Goal: Information Seeking & Learning: Learn about a topic

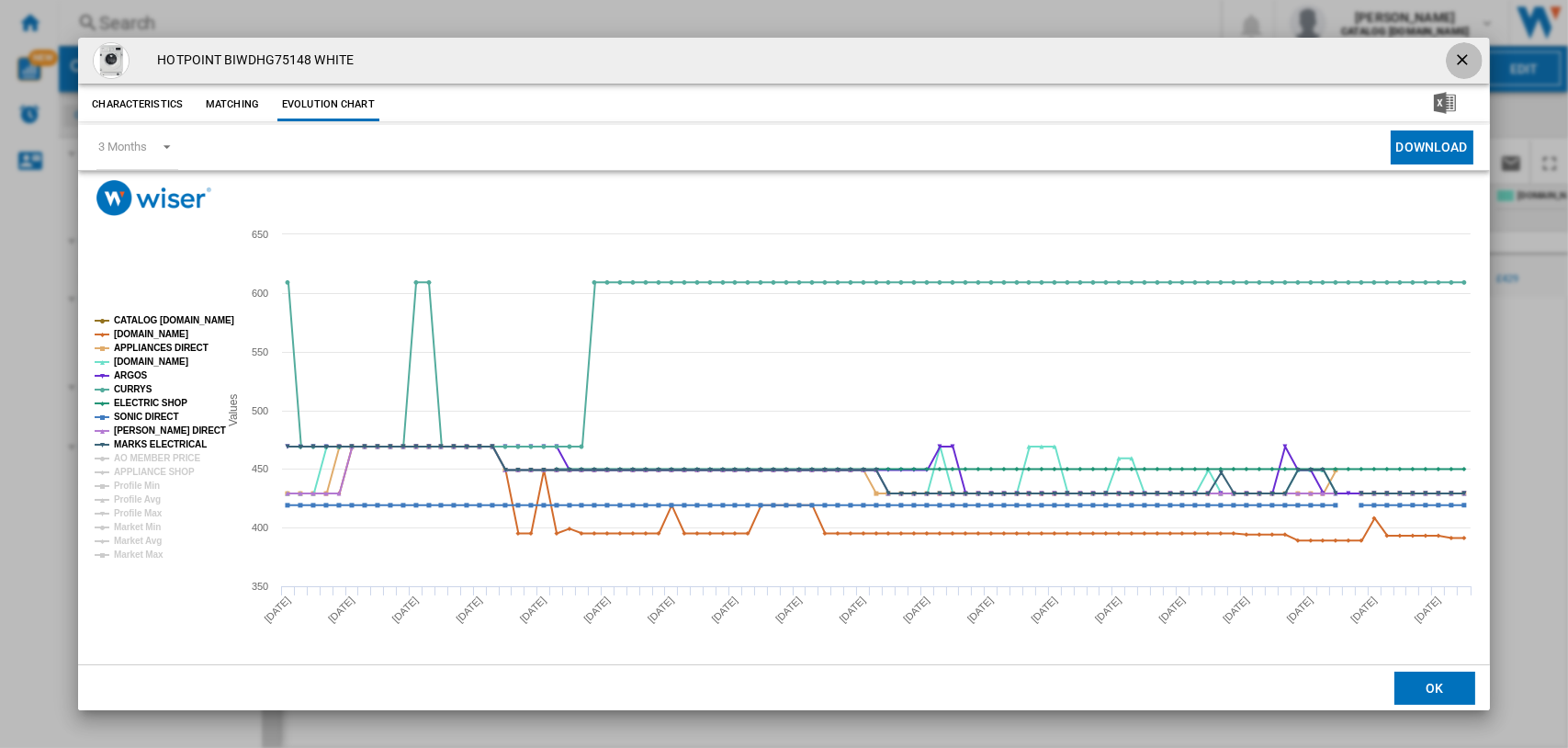
click at [1465, 56] on ng-md-icon "getI18NText('BUTTONS.CLOSE_DIALOG')" at bounding box center [1464, 62] width 22 height 22
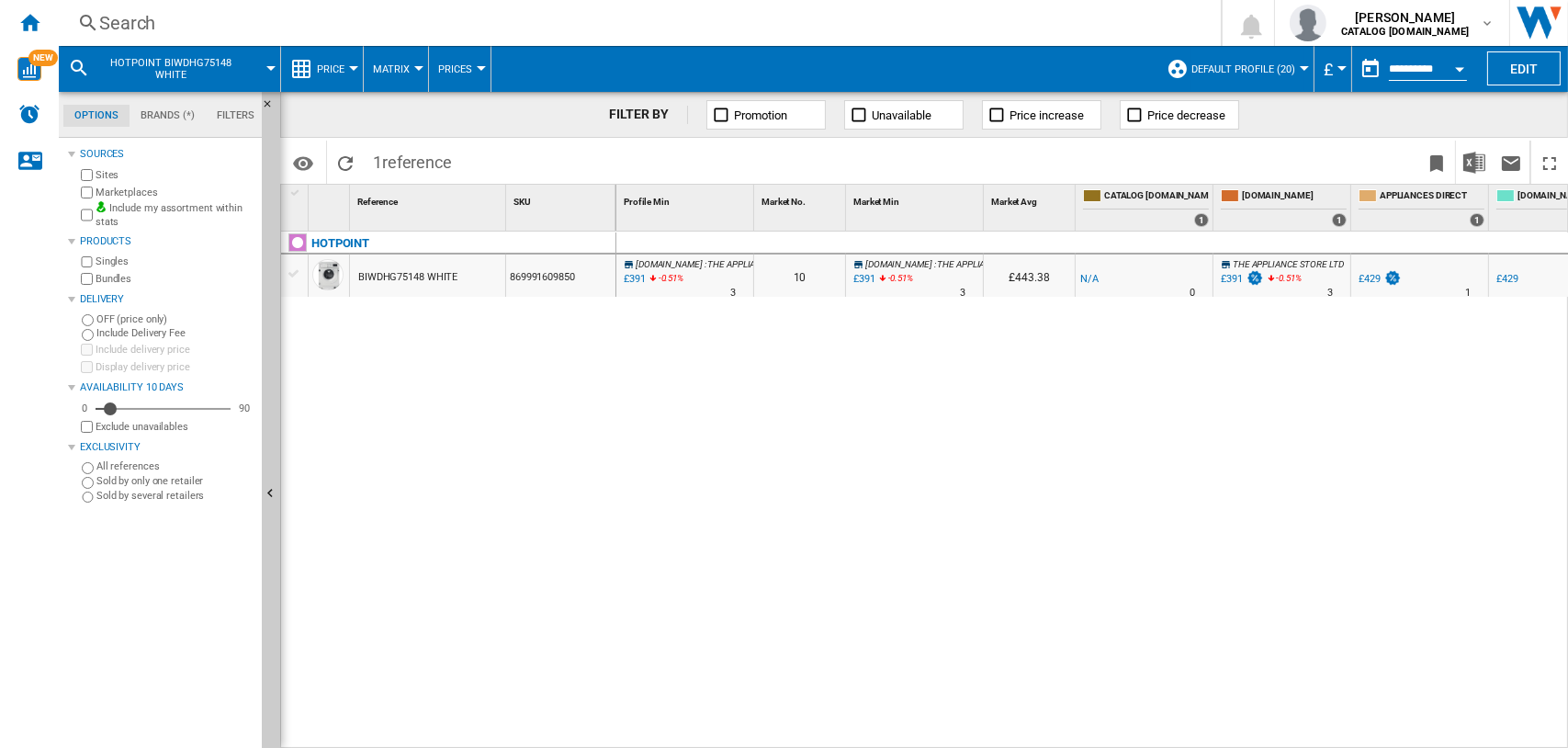
click at [102, 23] on div "Search" at bounding box center [636, 23] width 1074 height 26
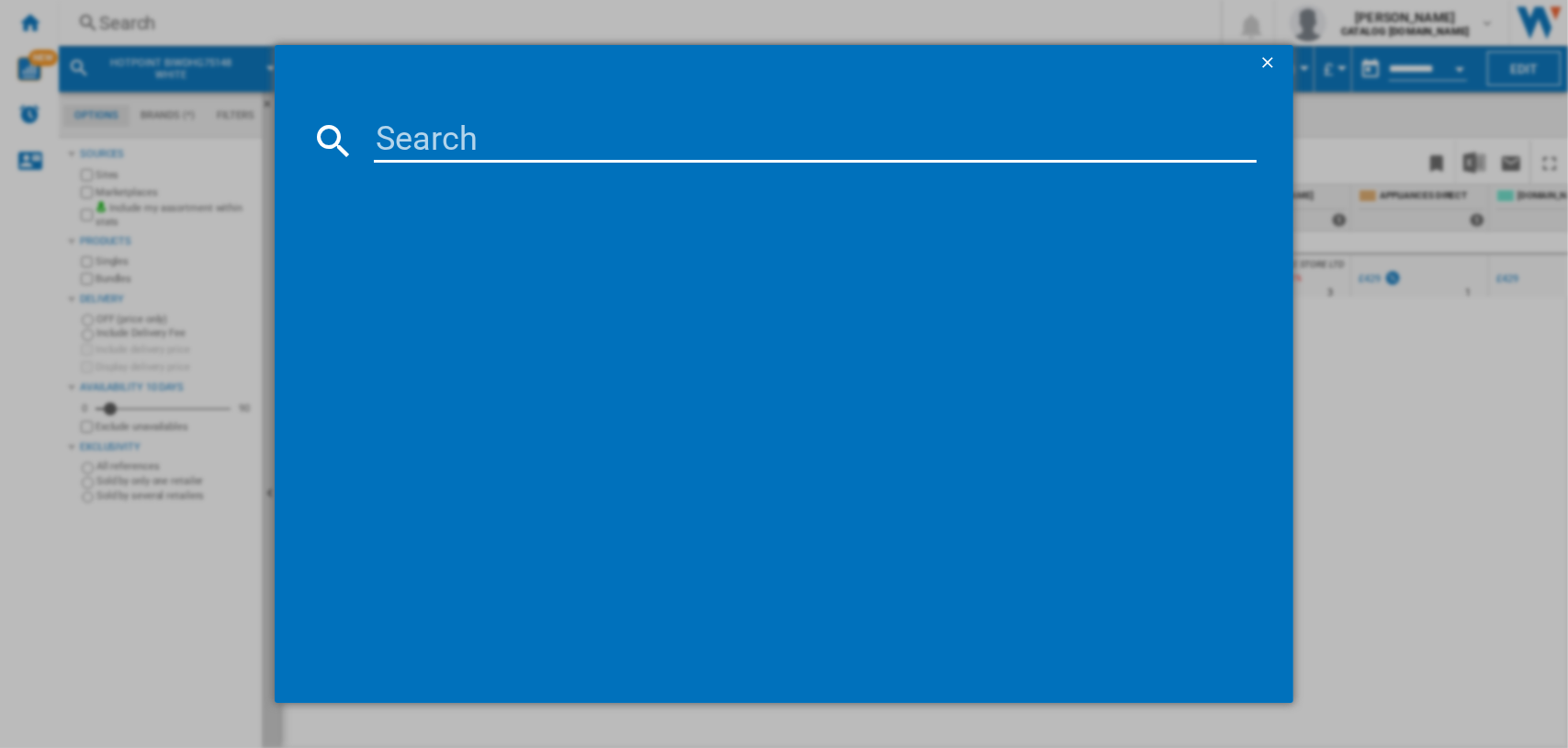
click at [462, 149] on input at bounding box center [815, 141] width 883 height 44
type input "din15"
click at [1263, 62] on ng-md-icon "getI18NText('BUTTONS.CLOSE_DIALOG')" at bounding box center [1270, 64] width 22 height 22
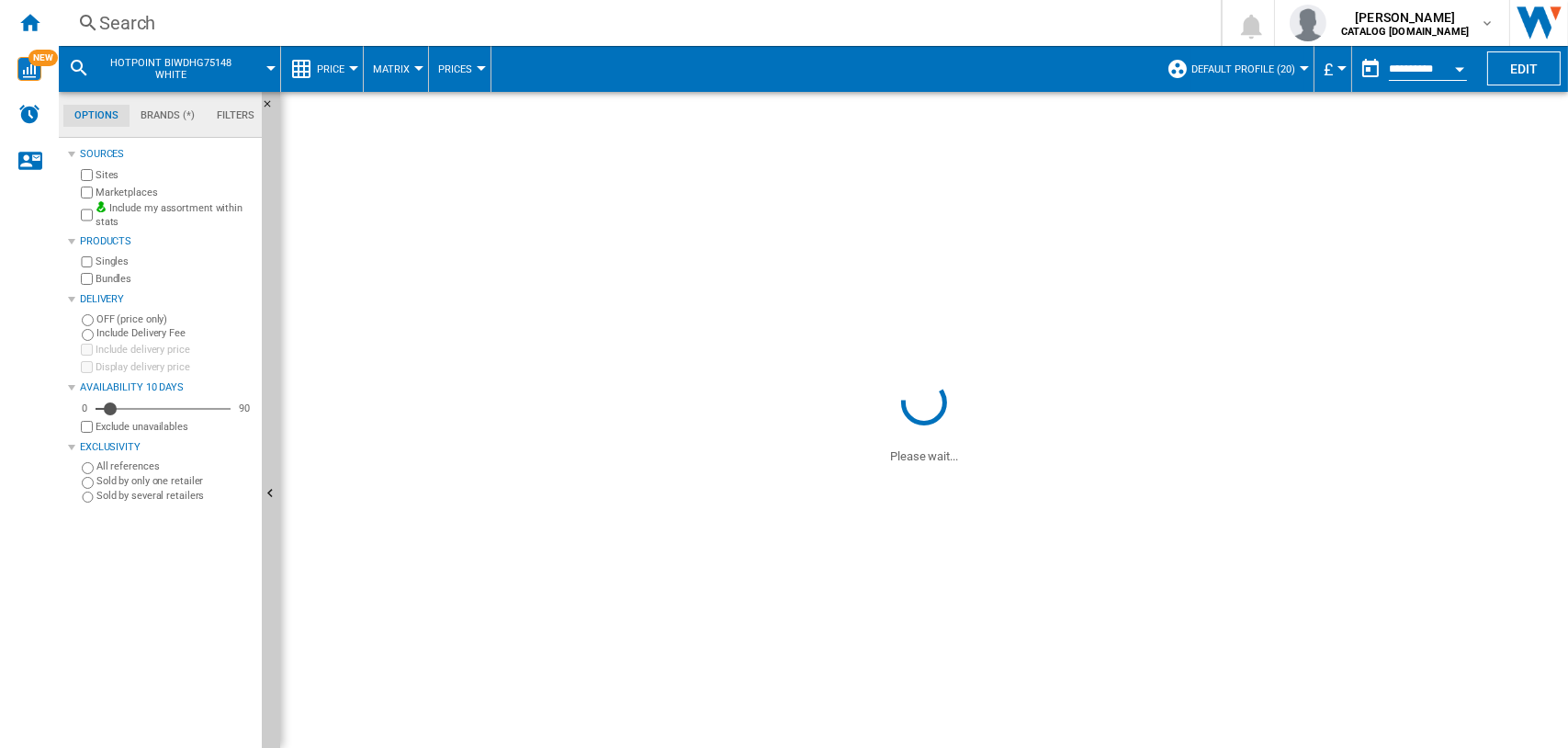
click at [122, 21] on div "Search" at bounding box center [636, 23] width 1074 height 26
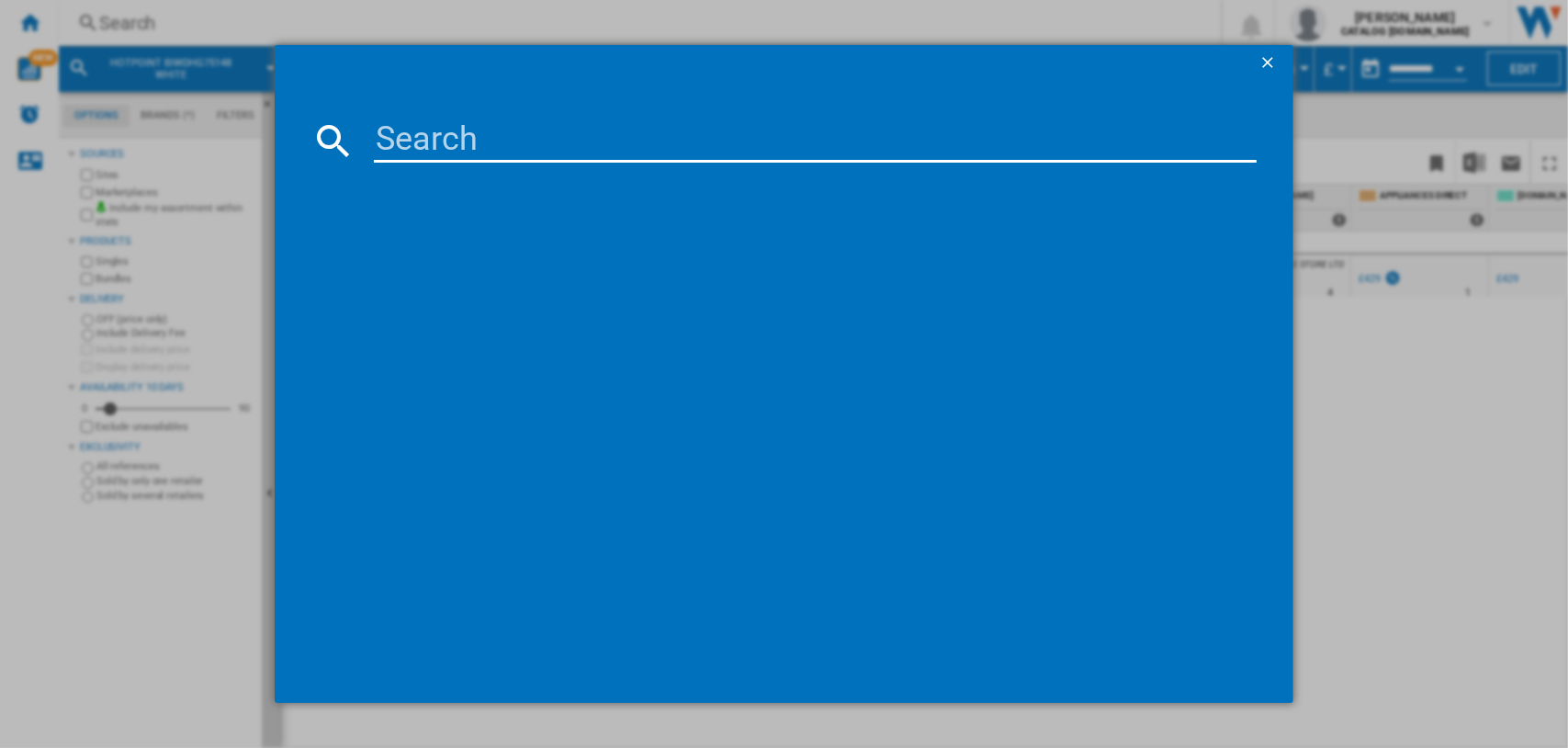
click at [445, 140] on input at bounding box center [815, 141] width 883 height 44
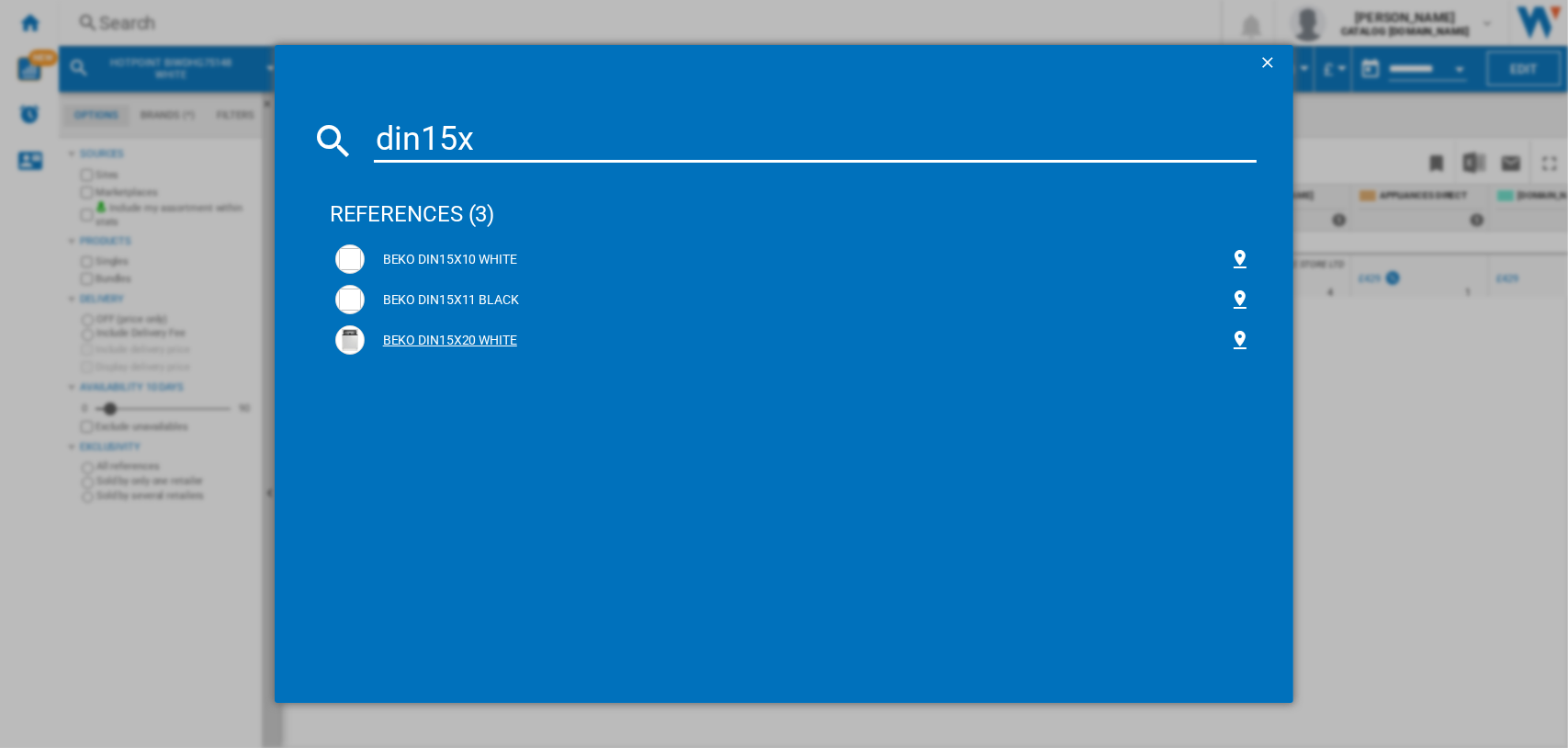
type input "din15x"
click at [461, 328] on div "BEKO DIN15X20 WHITE" at bounding box center [793, 339] width 917 height 29
click at [456, 341] on div "BEKO DIN15X20 WHITE" at bounding box center [797, 340] width 865 height 18
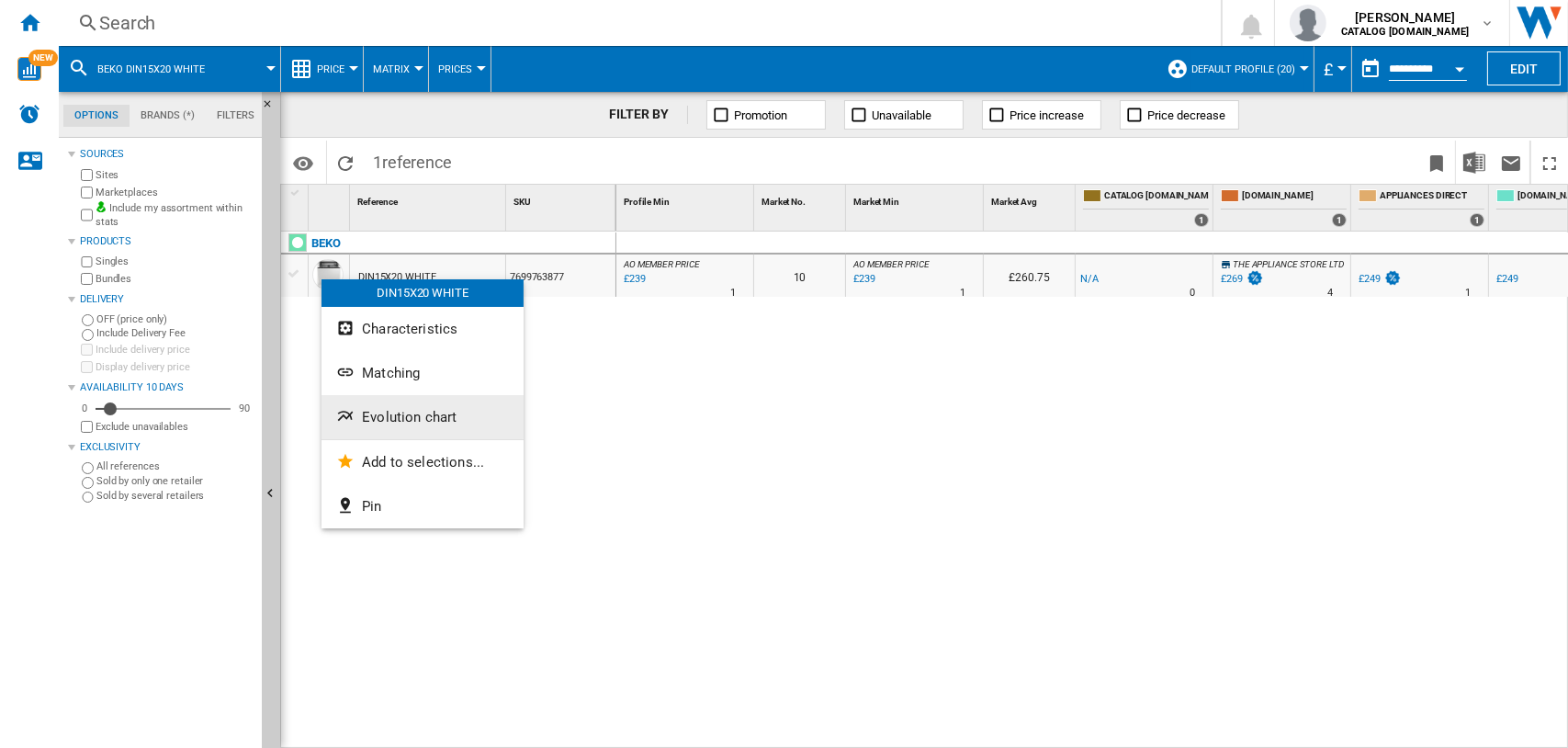
click at [401, 407] on button "Evolution chart" at bounding box center [422, 417] width 202 height 44
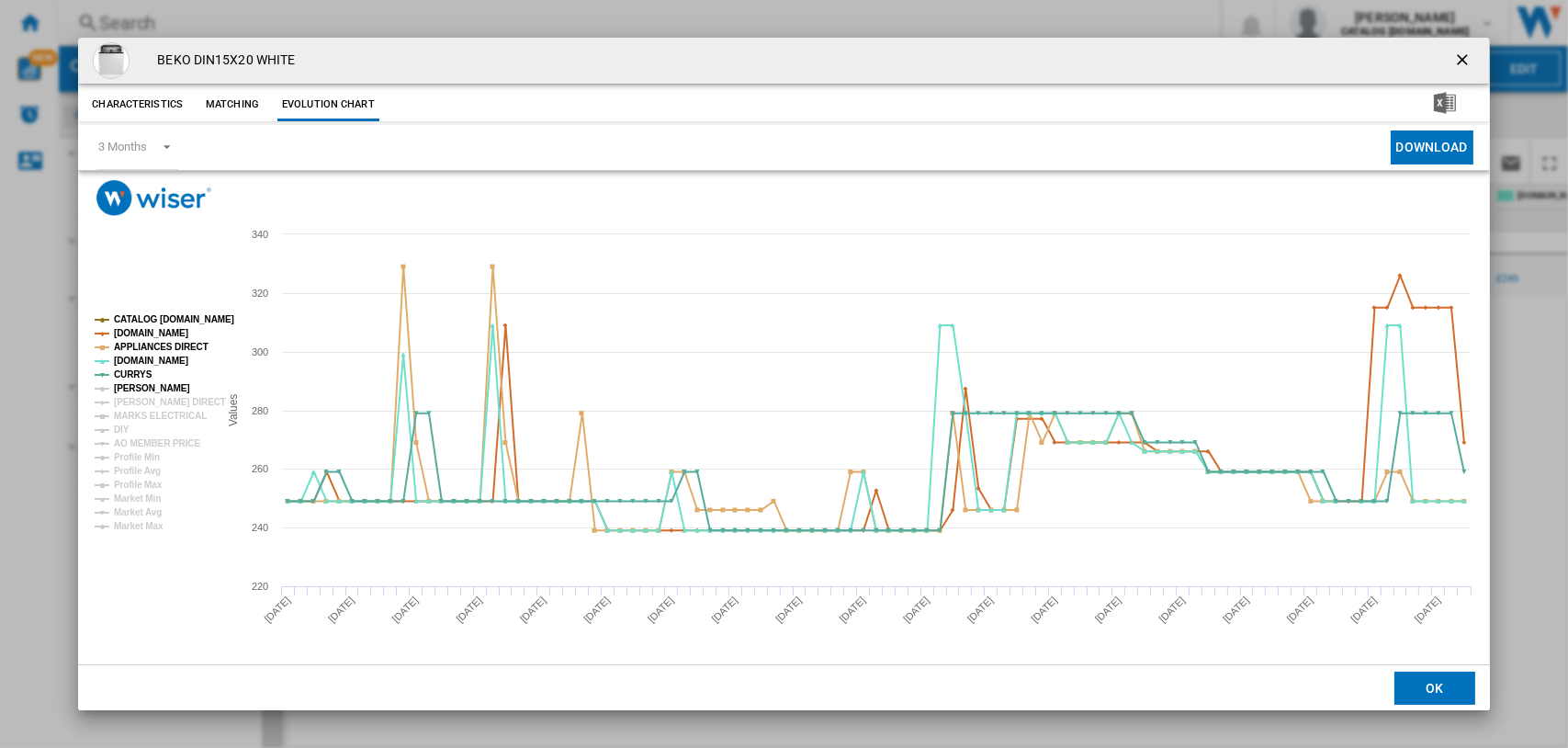
click at [146, 383] on tspan "JOHN LEWIS" at bounding box center [152, 387] width 76 height 10
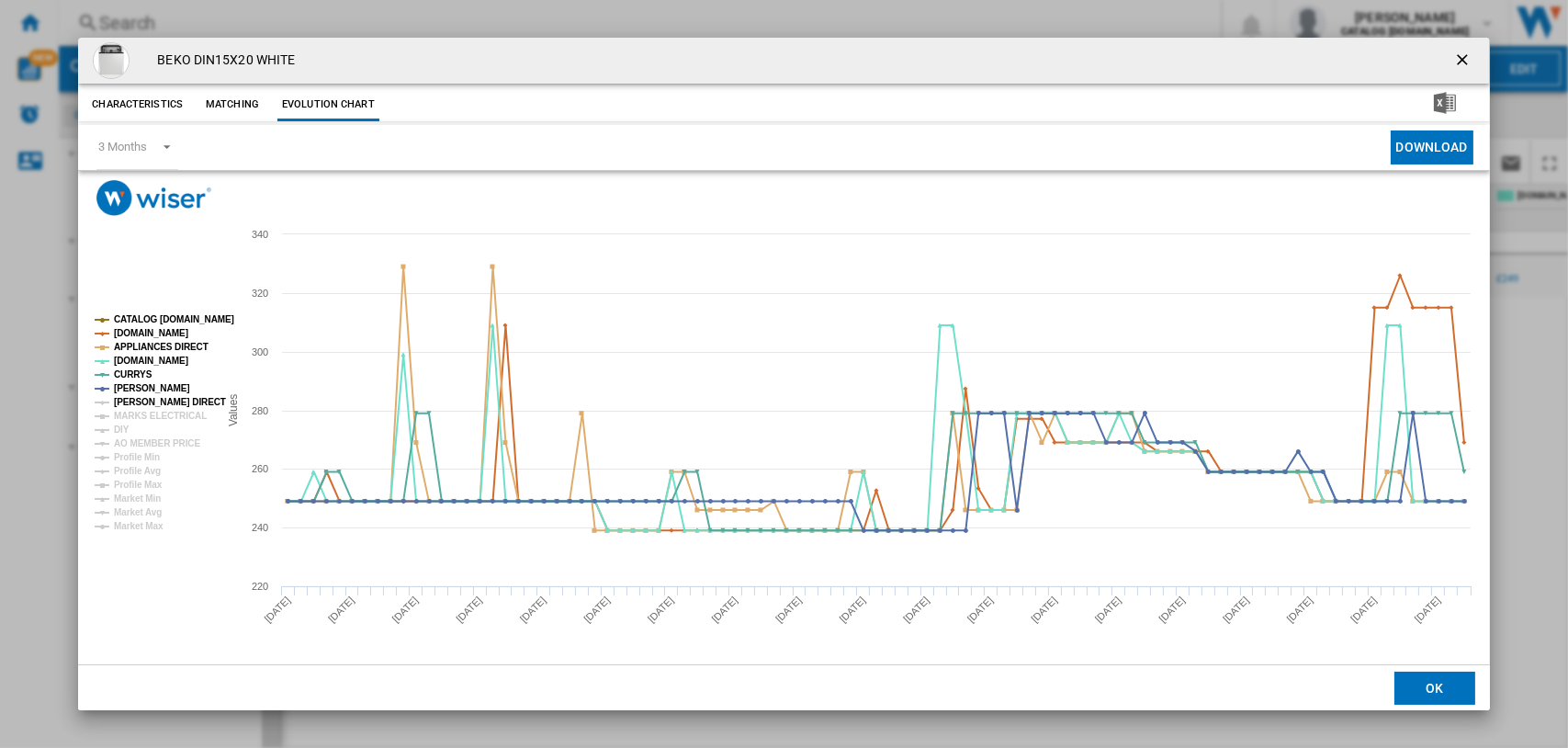
click at [151, 397] on tspan "[PERSON_NAME] DIRECT" at bounding box center [170, 401] width 112 height 10
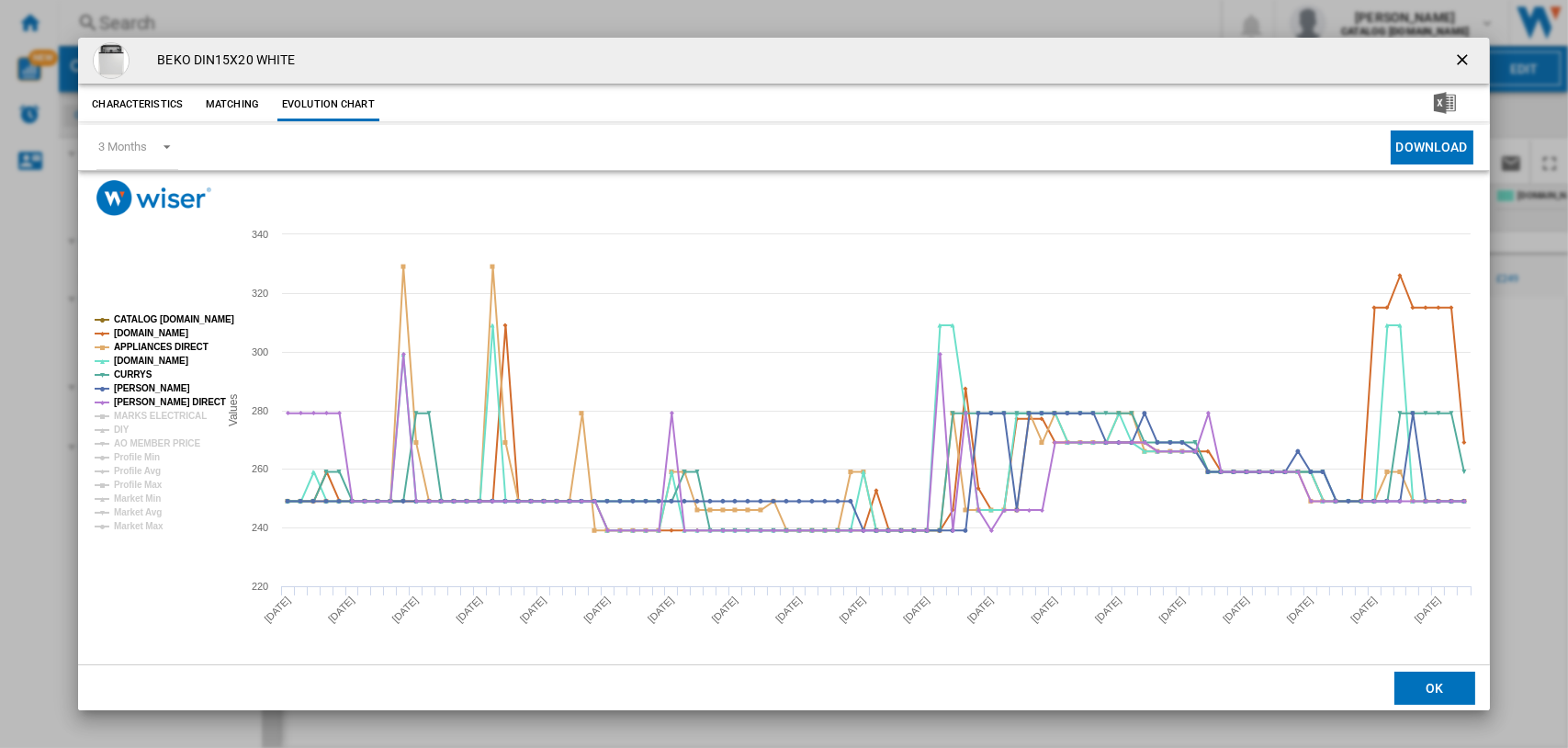
click at [151, 407] on tspan "[PERSON_NAME] DIRECT" at bounding box center [170, 401] width 112 height 10
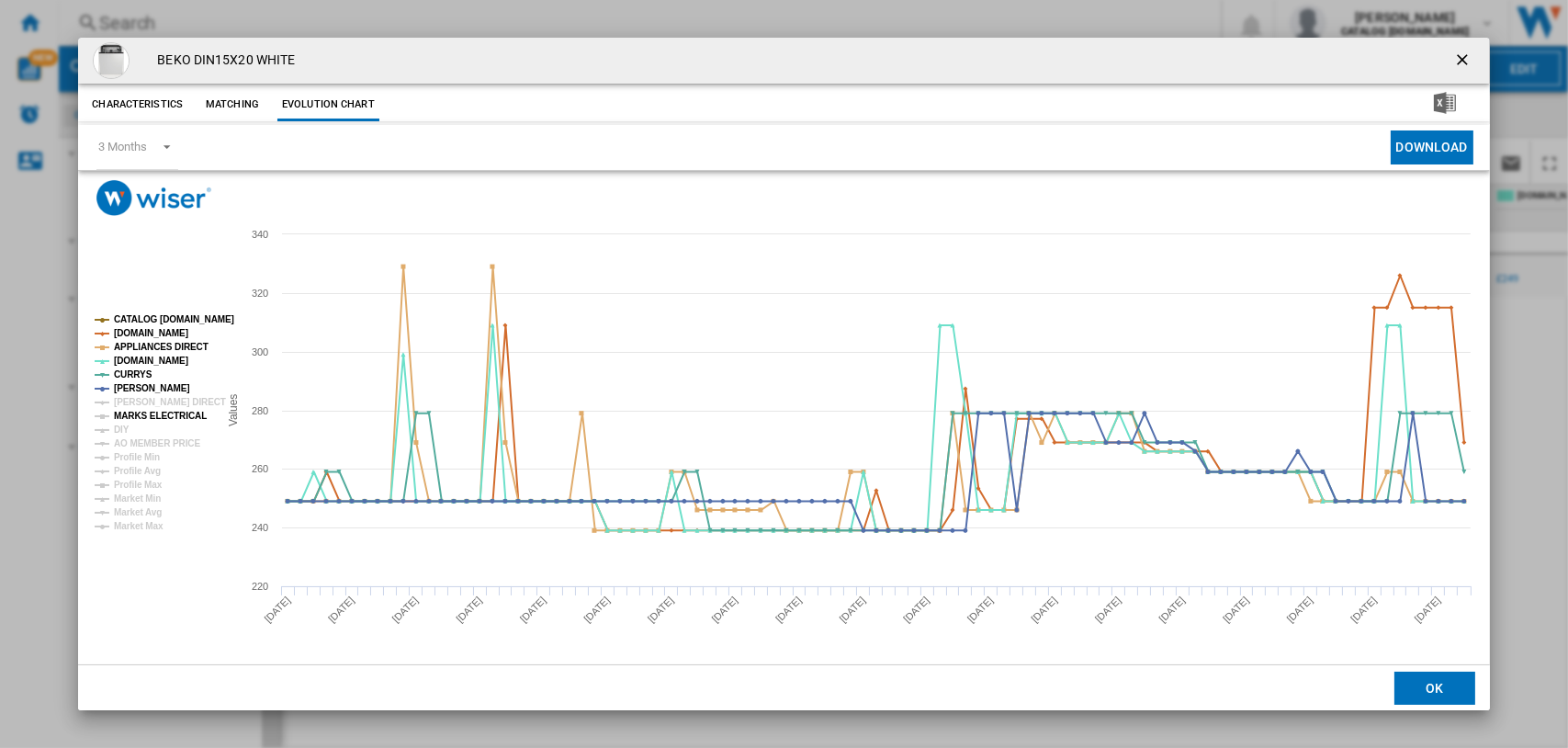
click at [153, 416] on tspan "MARKS ELECTRICAL" at bounding box center [160, 415] width 93 height 10
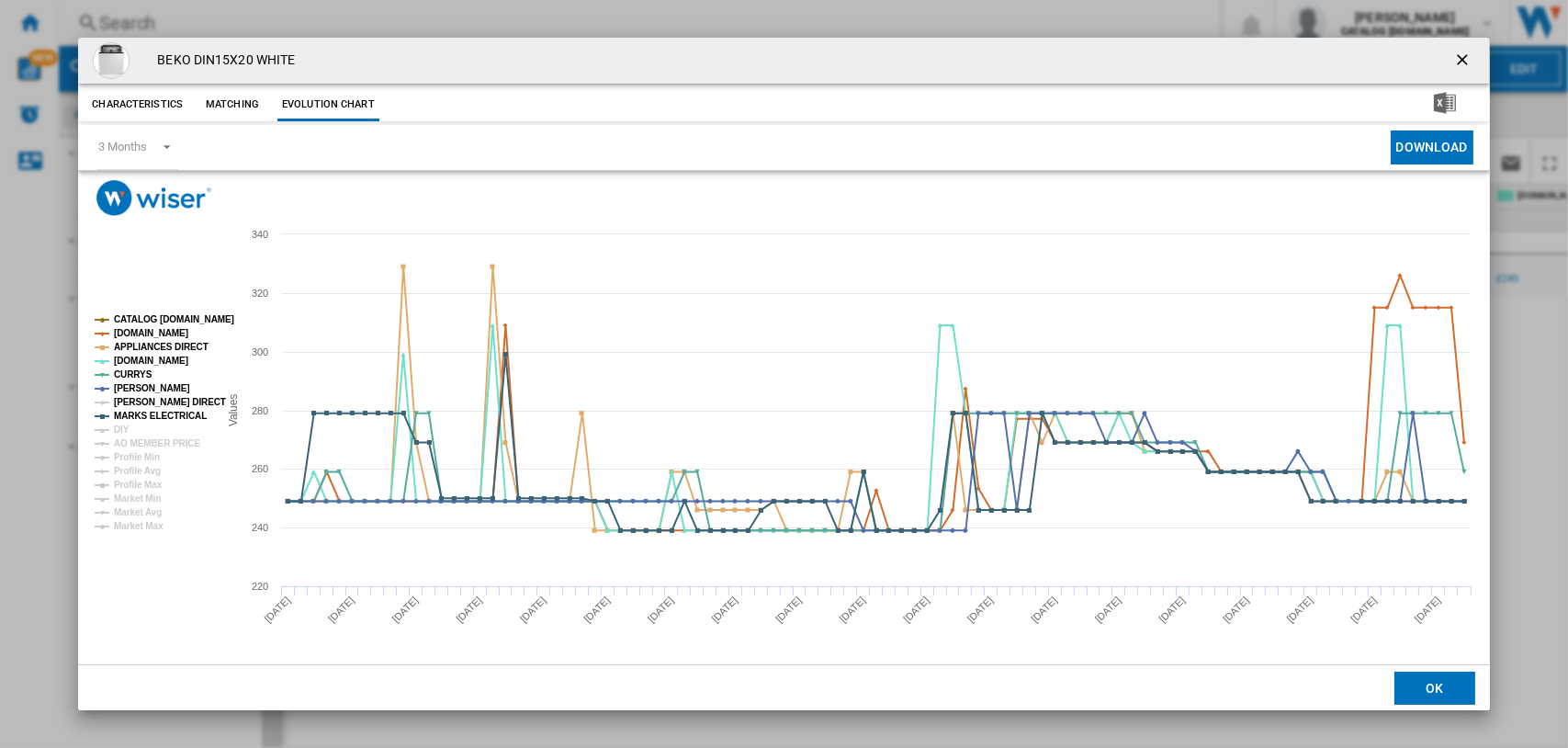
click at [148, 397] on tspan "[PERSON_NAME] DIRECT" at bounding box center [170, 401] width 112 height 10
click at [129, 424] on tspan "DIY" at bounding box center [121, 429] width 16 height 10
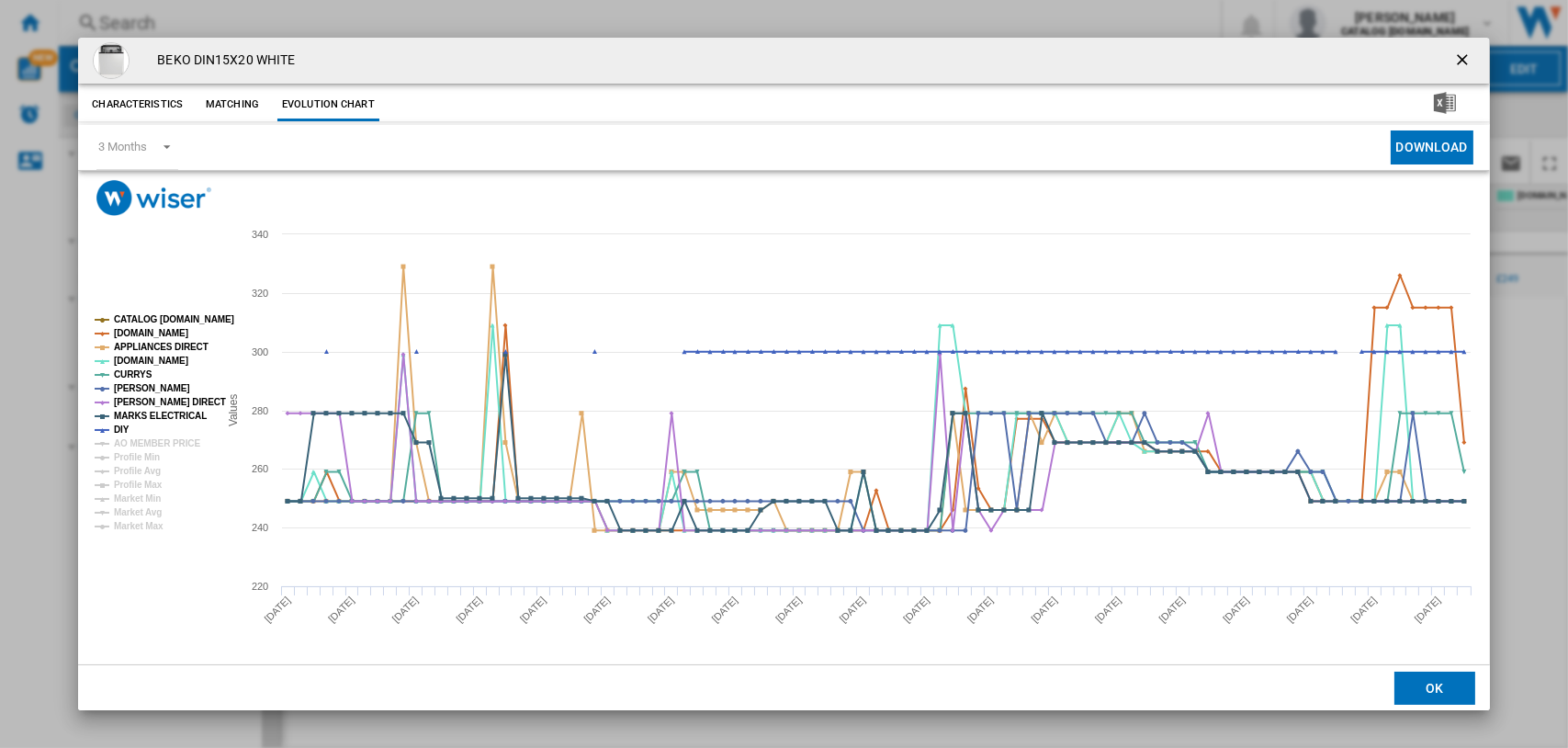
click at [149, 316] on tspan "CATALOG [DOMAIN_NAME]" at bounding box center [174, 318] width 121 height 10
click at [145, 332] on tspan "[DOMAIN_NAME]" at bounding box center [151, 332] width 75 height 10
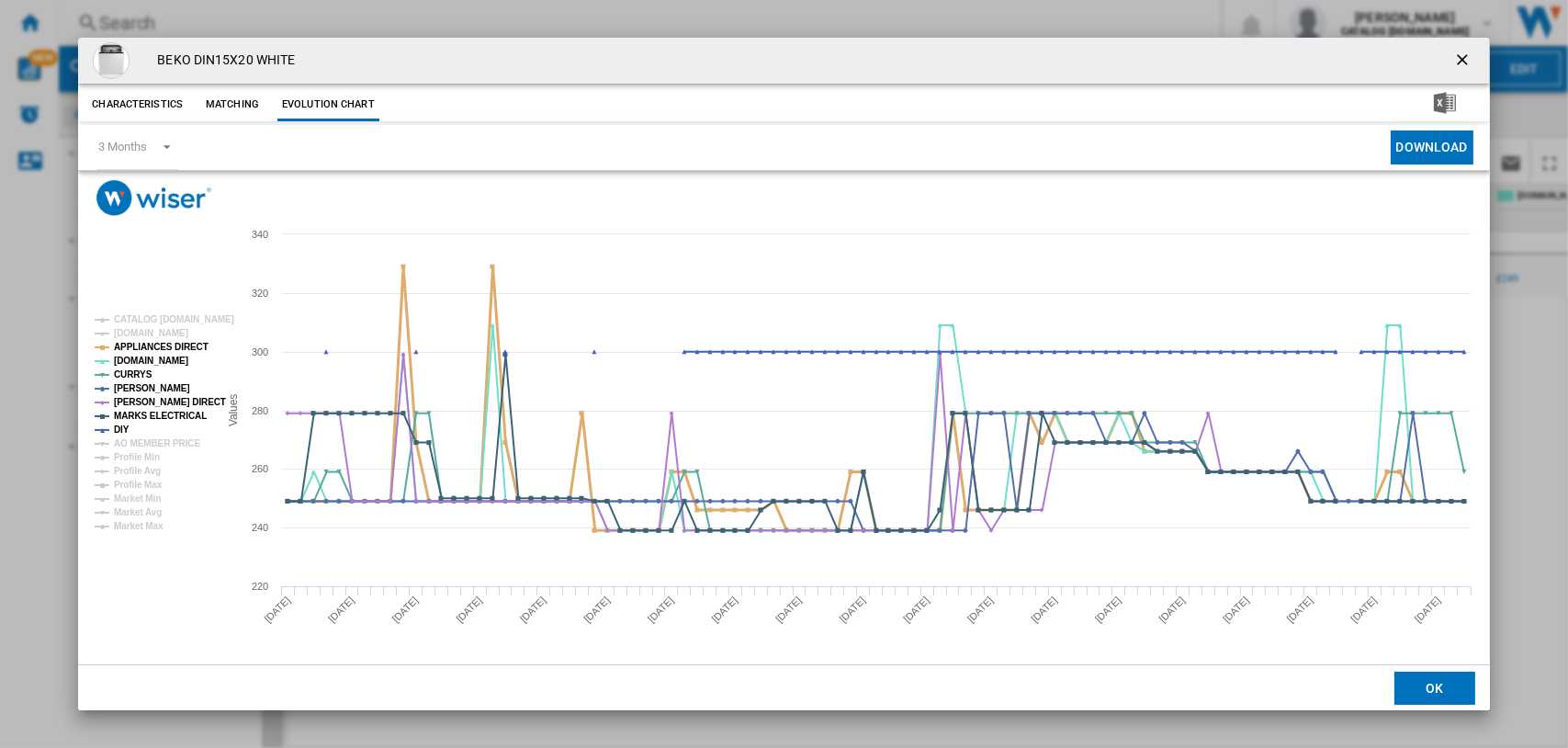
click at [142, 347] on tspan "APPLIANCES DIRECT" at bounding box center [161, 346] width 95 height 10
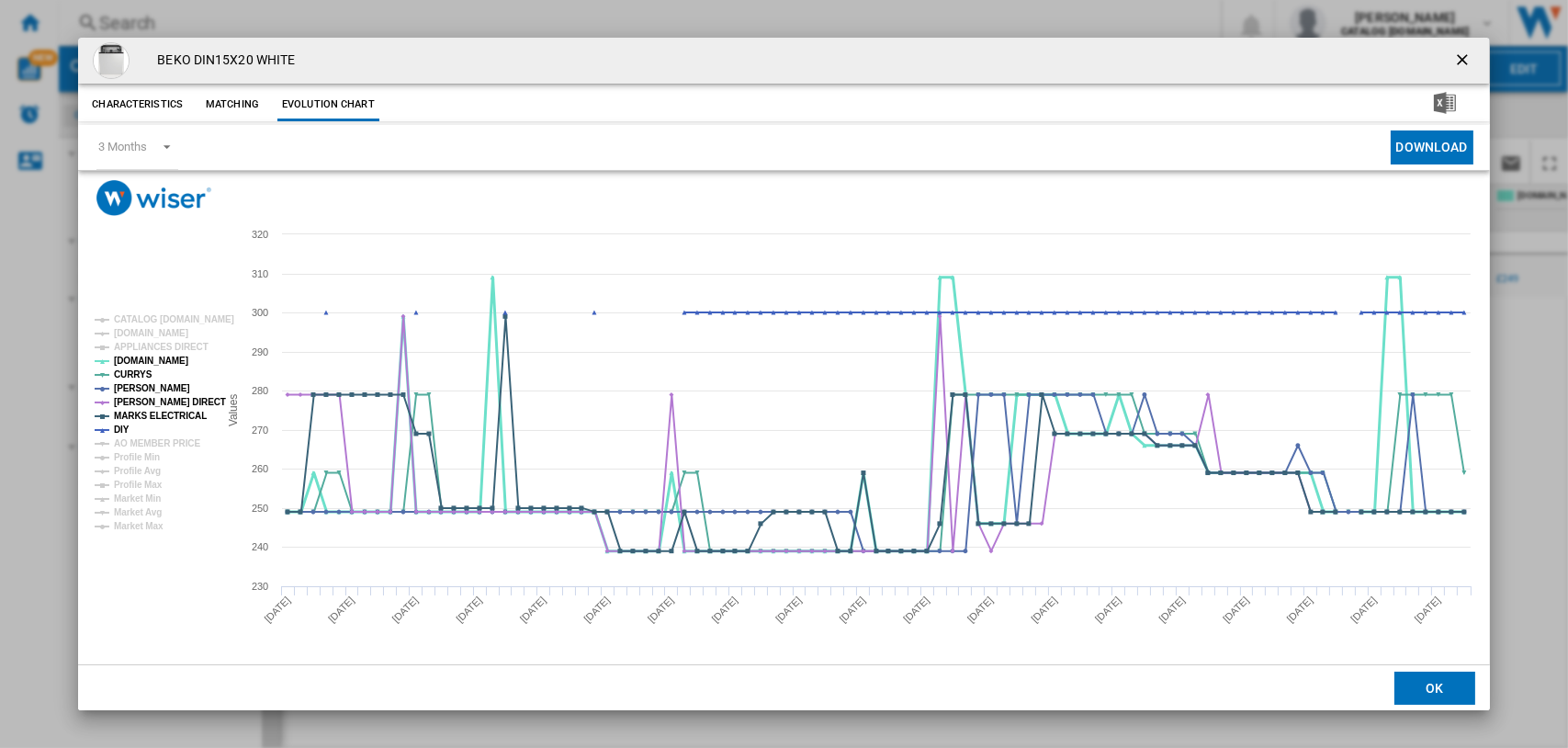
click at [132, 363] on tspan "[DOMAIN_NAME]" at bounding box center [151, 360] width 75 height 10
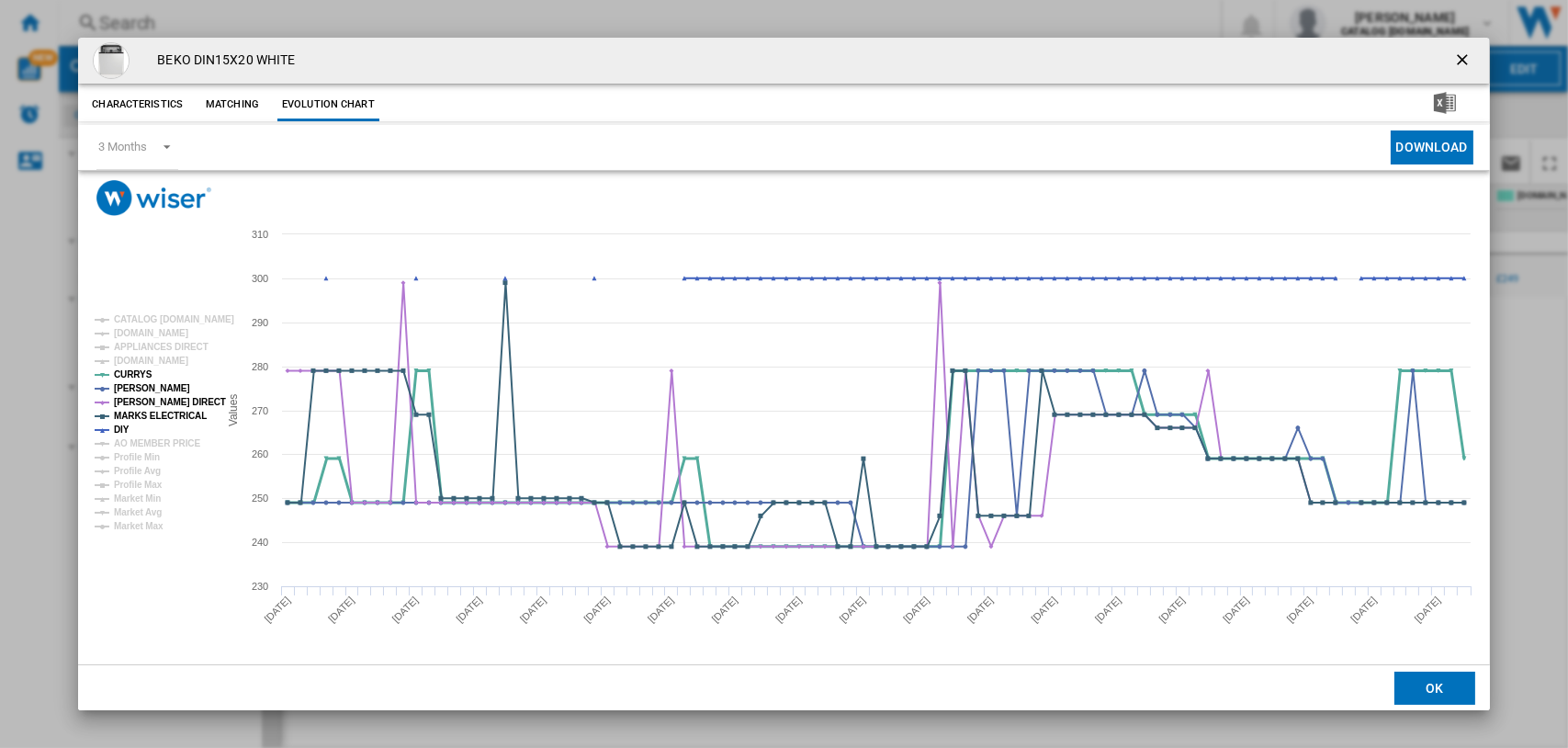
click at [131, 372] on tspan "CURRYS" at bounding box center [133, 374] width 39 height 10
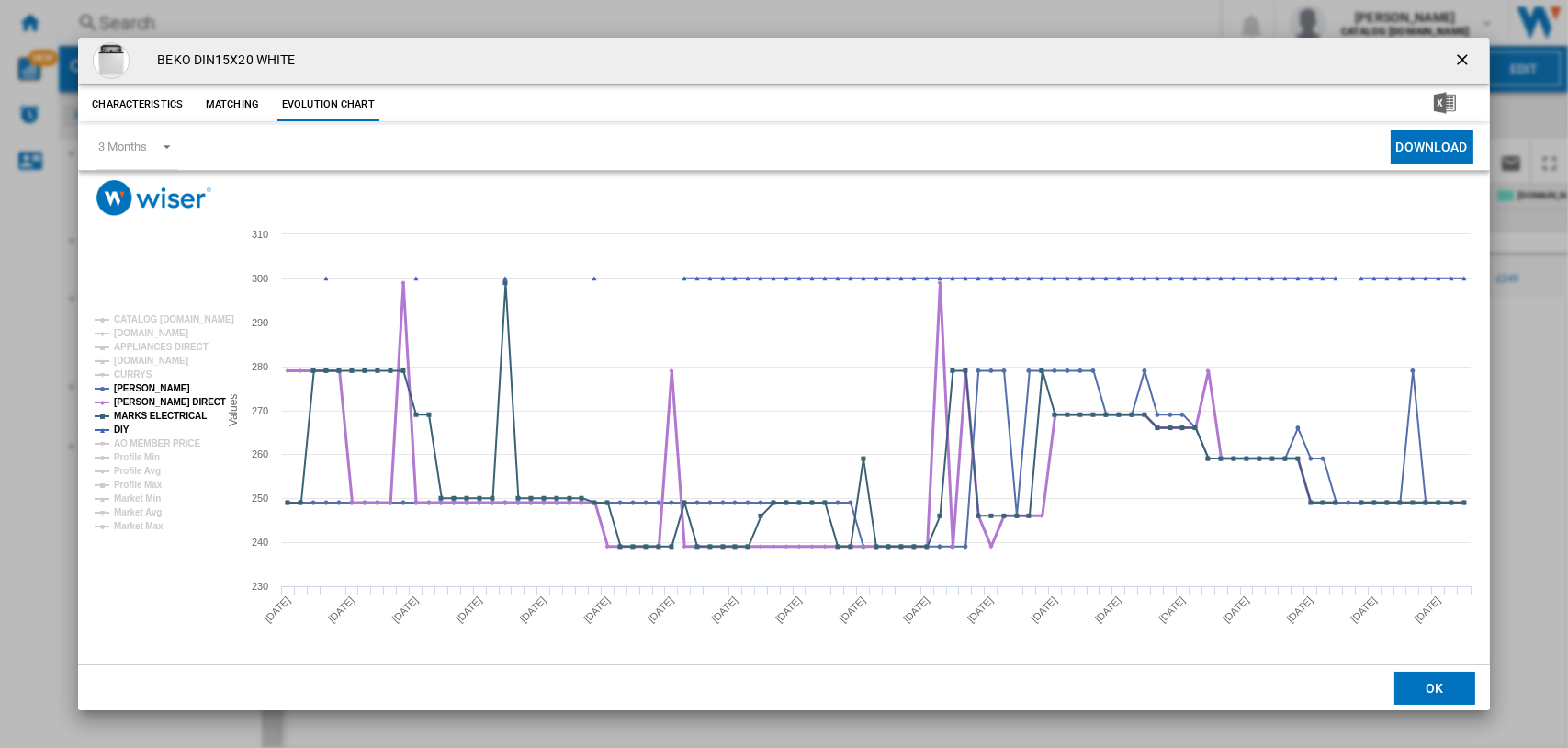
click at [131, 402] on tspan "[PERSON_NAME] DIRECT" at bounding box center [170, 401] width 112 height 10
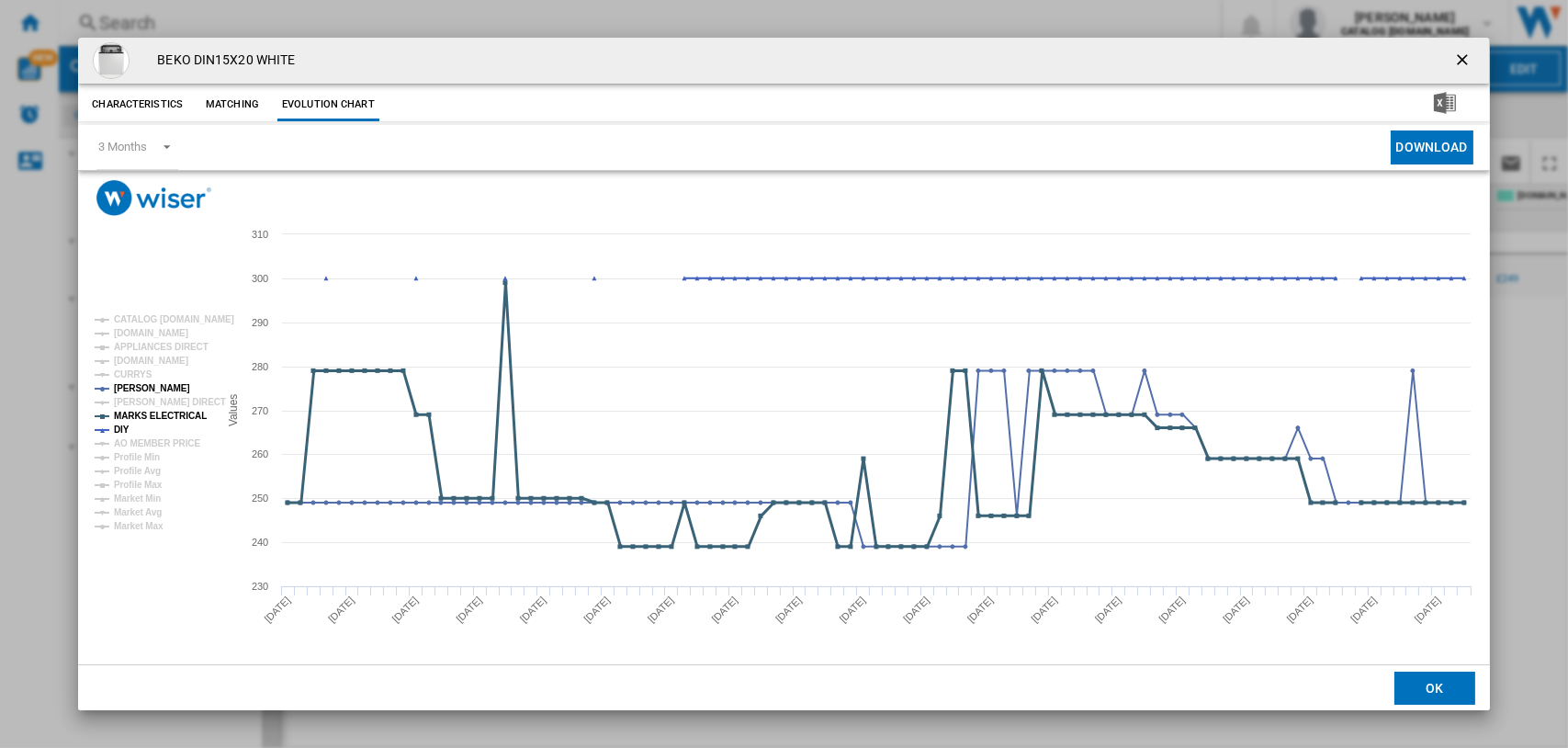
click at [131, 418] on tspan "MARKS ELECTRICAL" at bounding box center [160, 415] width 93 height 10
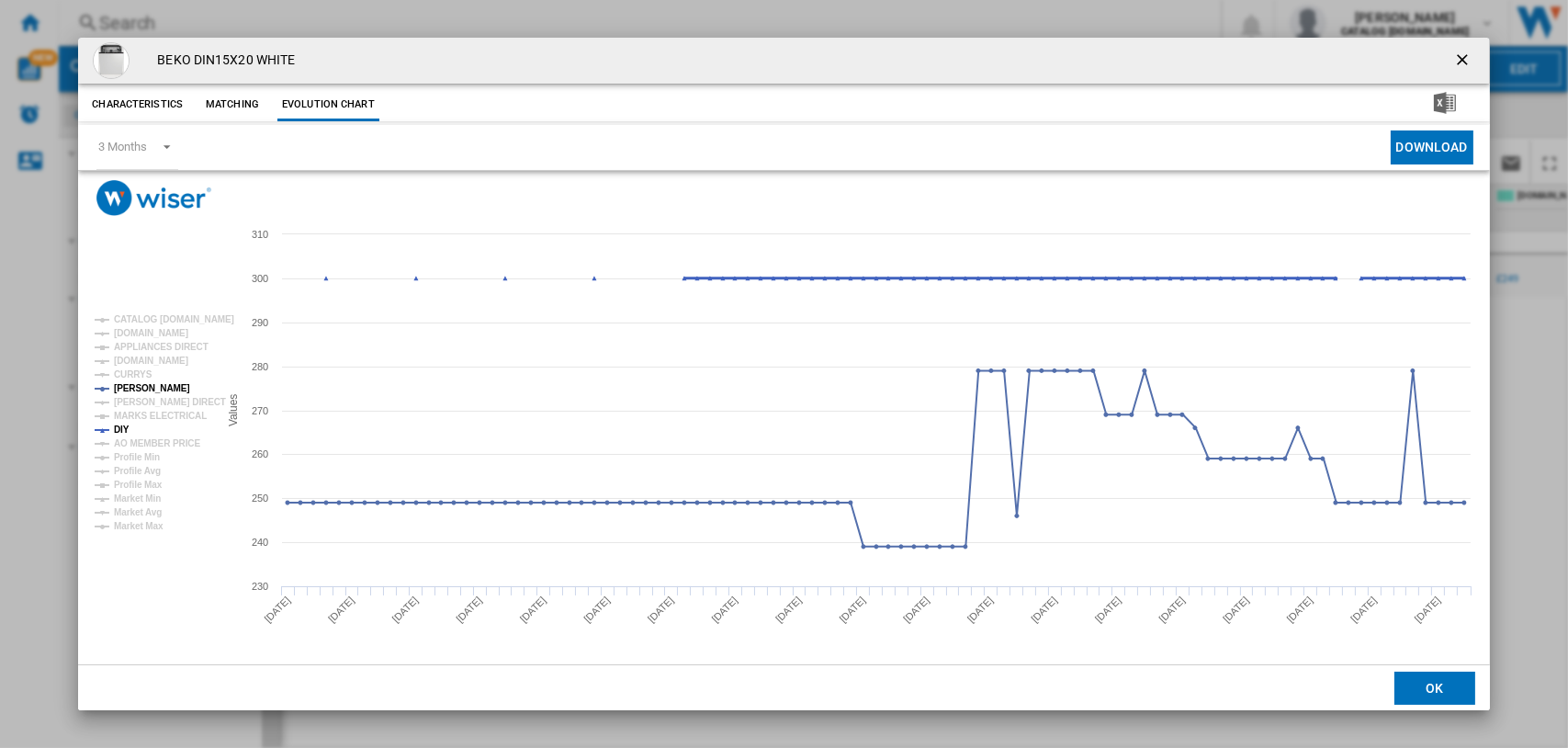
click at [122, 432] on tspan "DIY" at bounding box center [121, 429] width 16 height 10
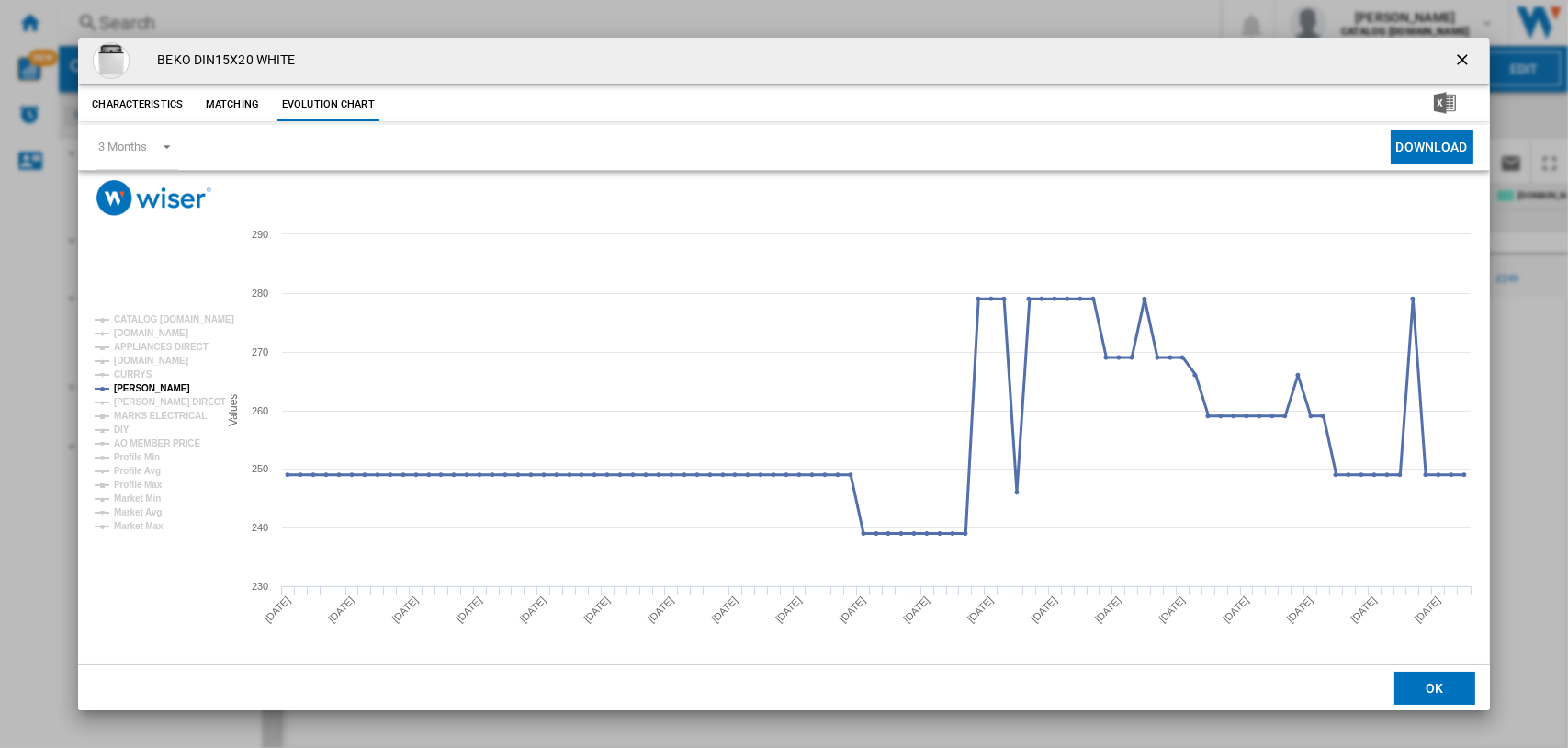
click at [137, 384] on tspan "JOHN LEWIS" at bounding box center [152, 387] width 76 height 10
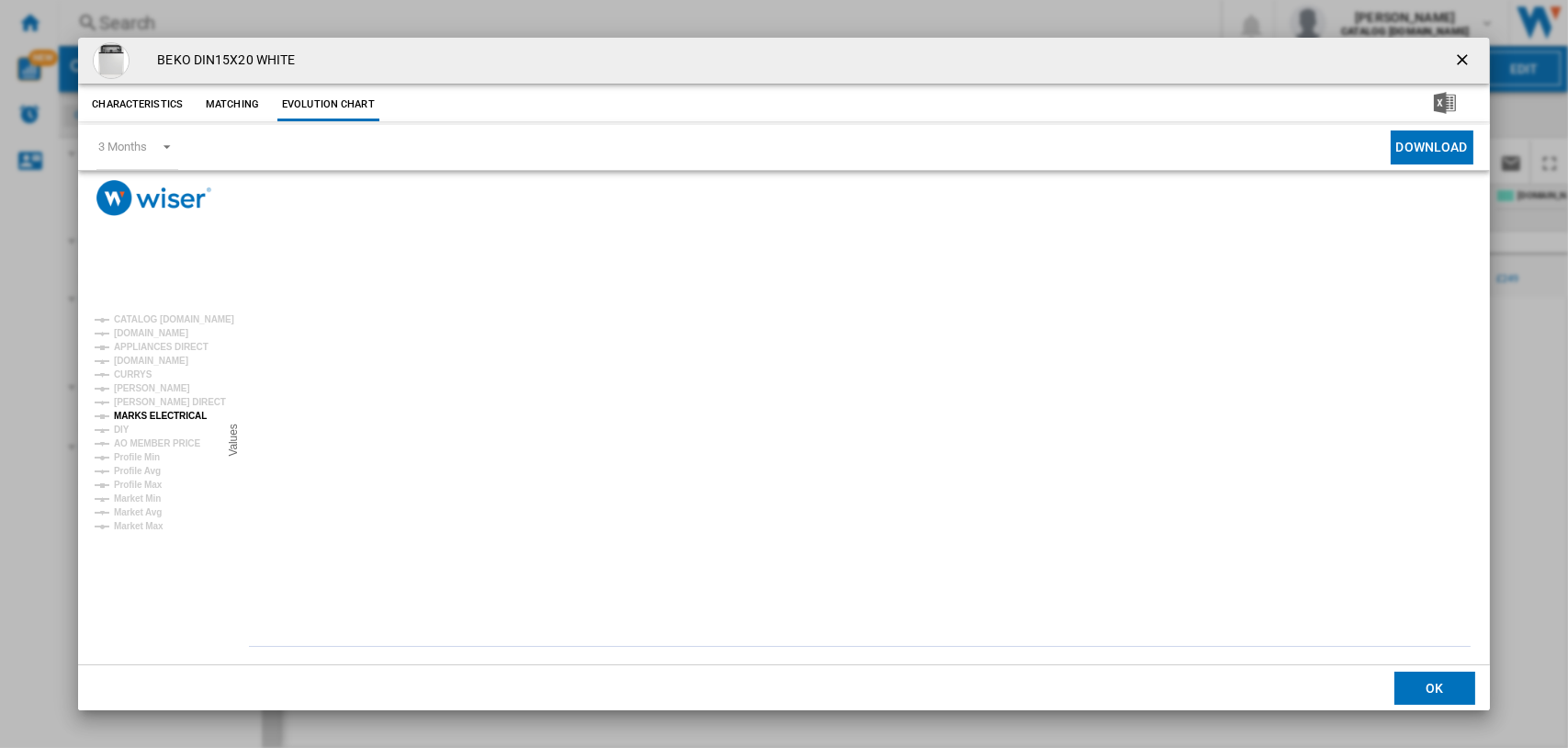
click at [137, 413] on tspan "MARKS ELECTRICAL" at bounding box center [160, 415] width 93 height 10
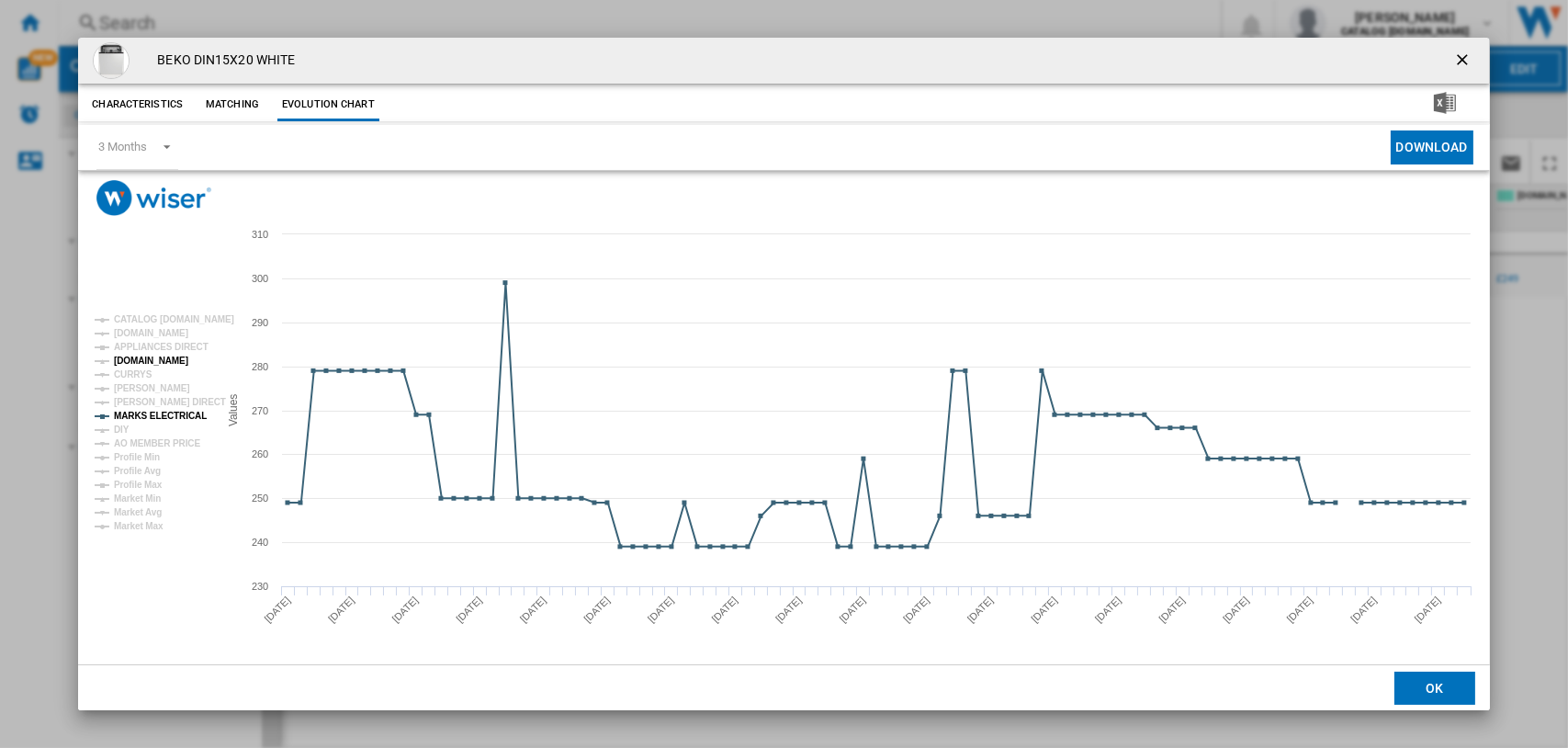
click at [130, 357] on tspan "[DOMAIN_NAME]" at bounding box center [151, 360] width 75 height 10
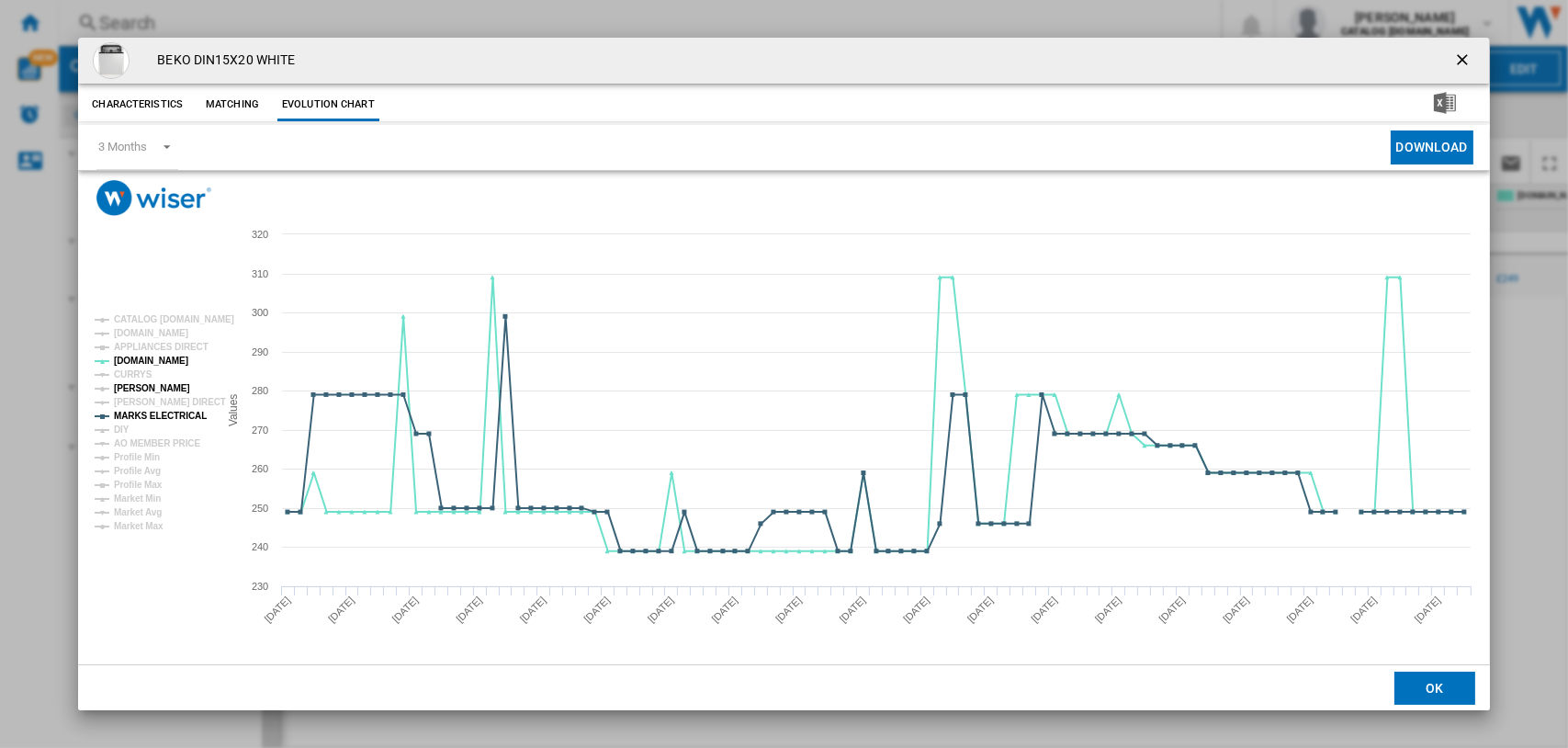
click at [133, 389] on tspan "JOHN LEWIS" at bounding box center [152, 387] width 76 height 10
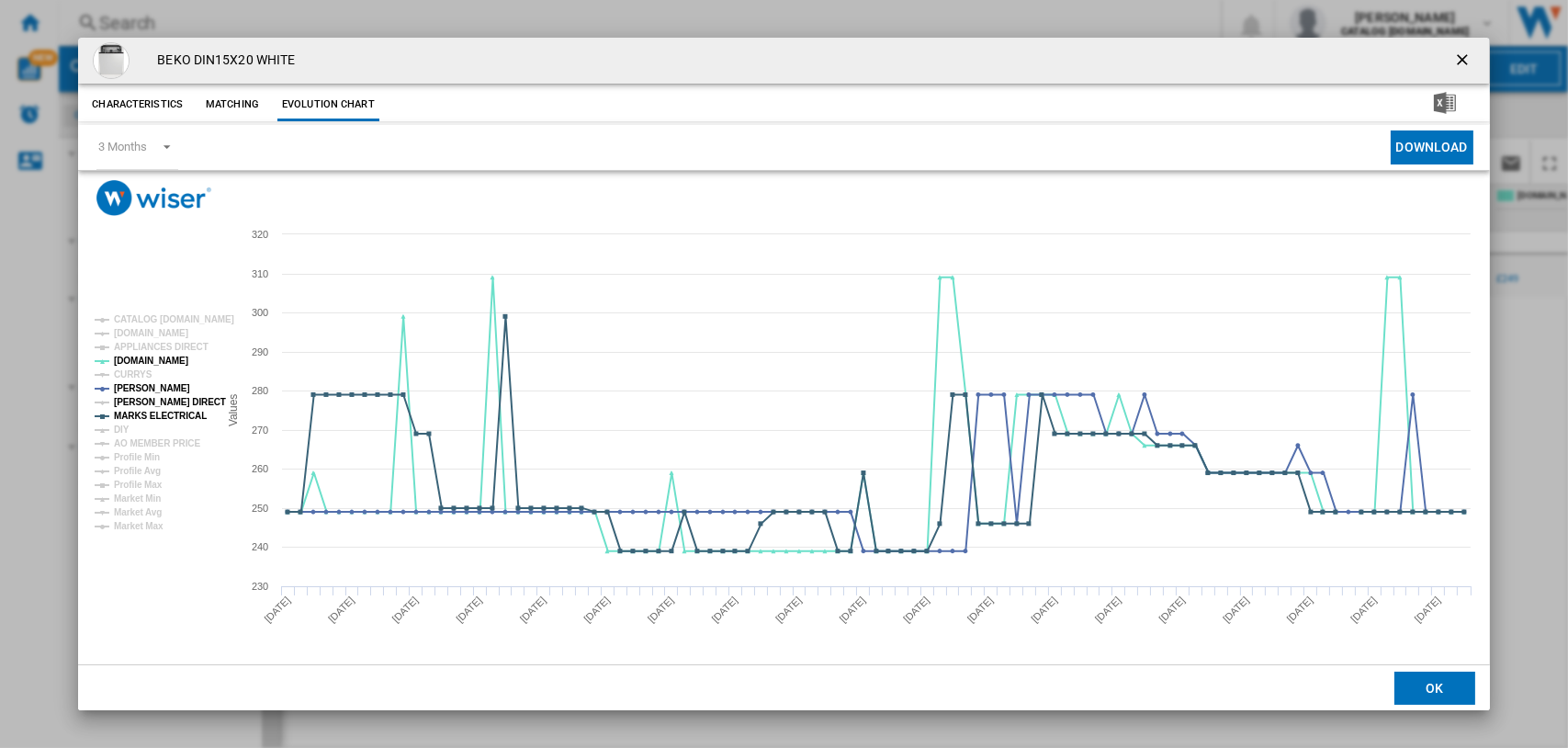
click at [134, 404] on tspan "[PERSON_NAME] DIRECT" at bounding box center [170, 401] width 112 height 10
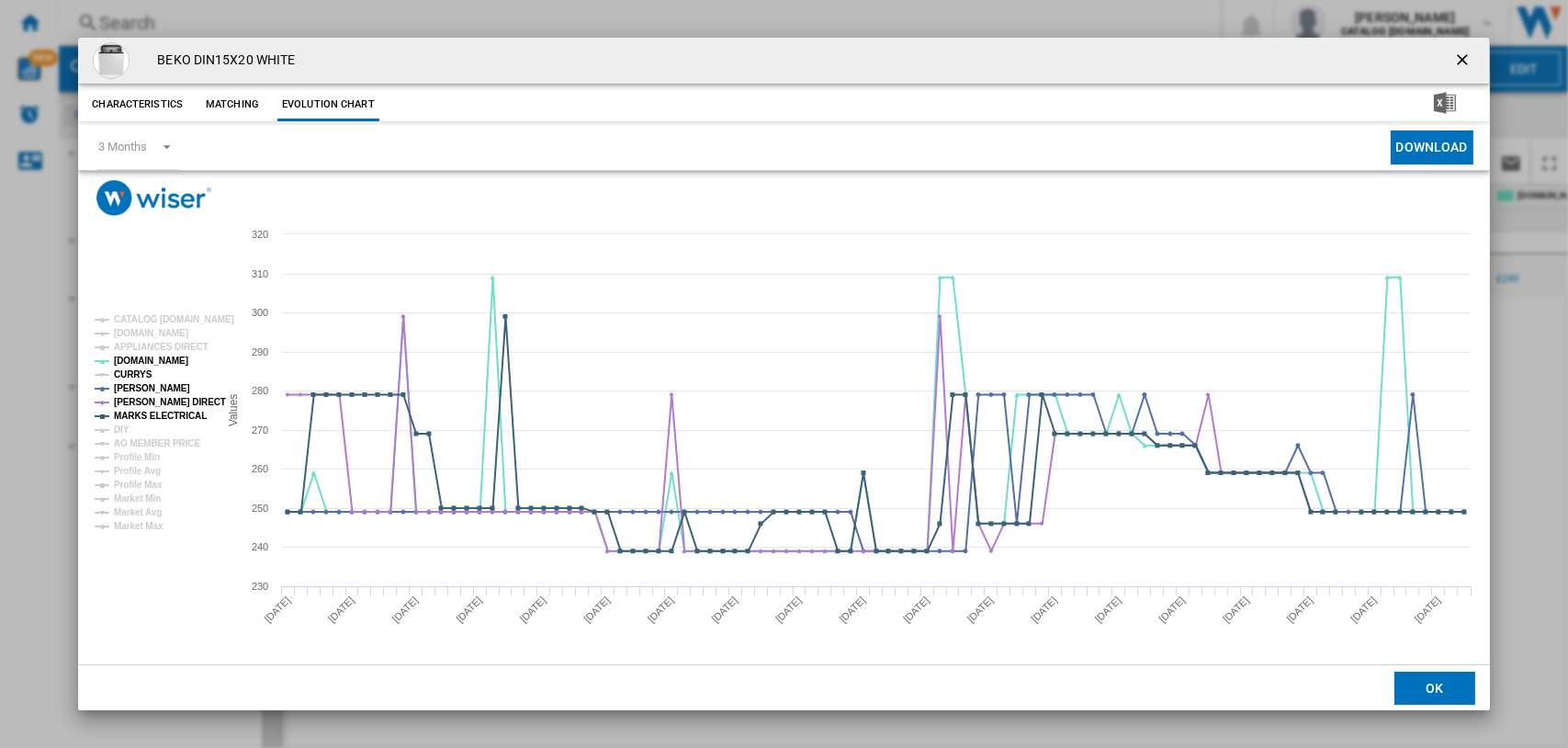
click at [116, 372] on tspan "CURRYS" at bounding box center [133, 374] width 39 height 10
click at [134, 350] on tspan "APPLIANCES DIRECT" at bounding box center [161, 346] width 95 height 10
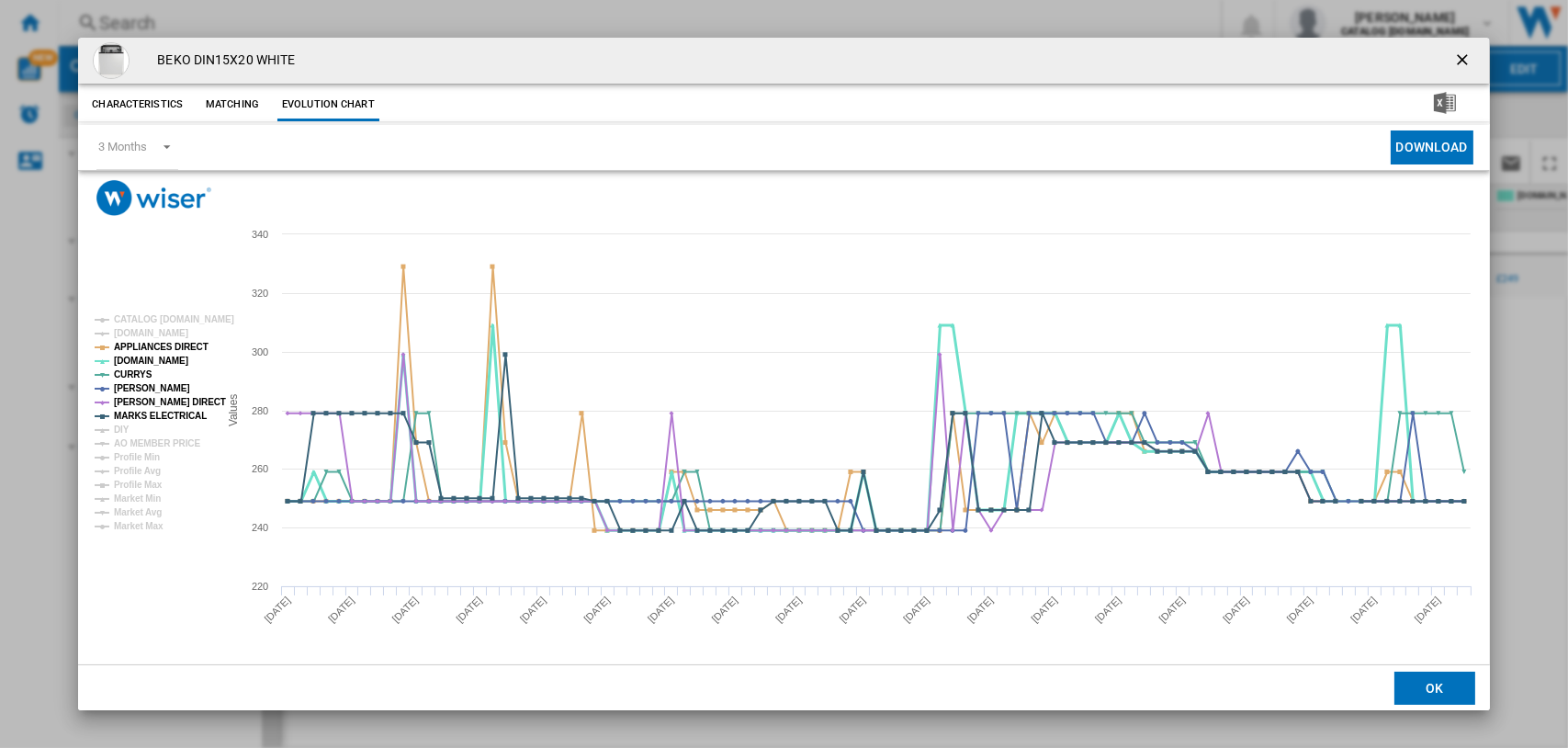
click at [139, 359] on tspan "[DOMAIN_NAME]" at bounding box center [151, 360] width 75 height 10
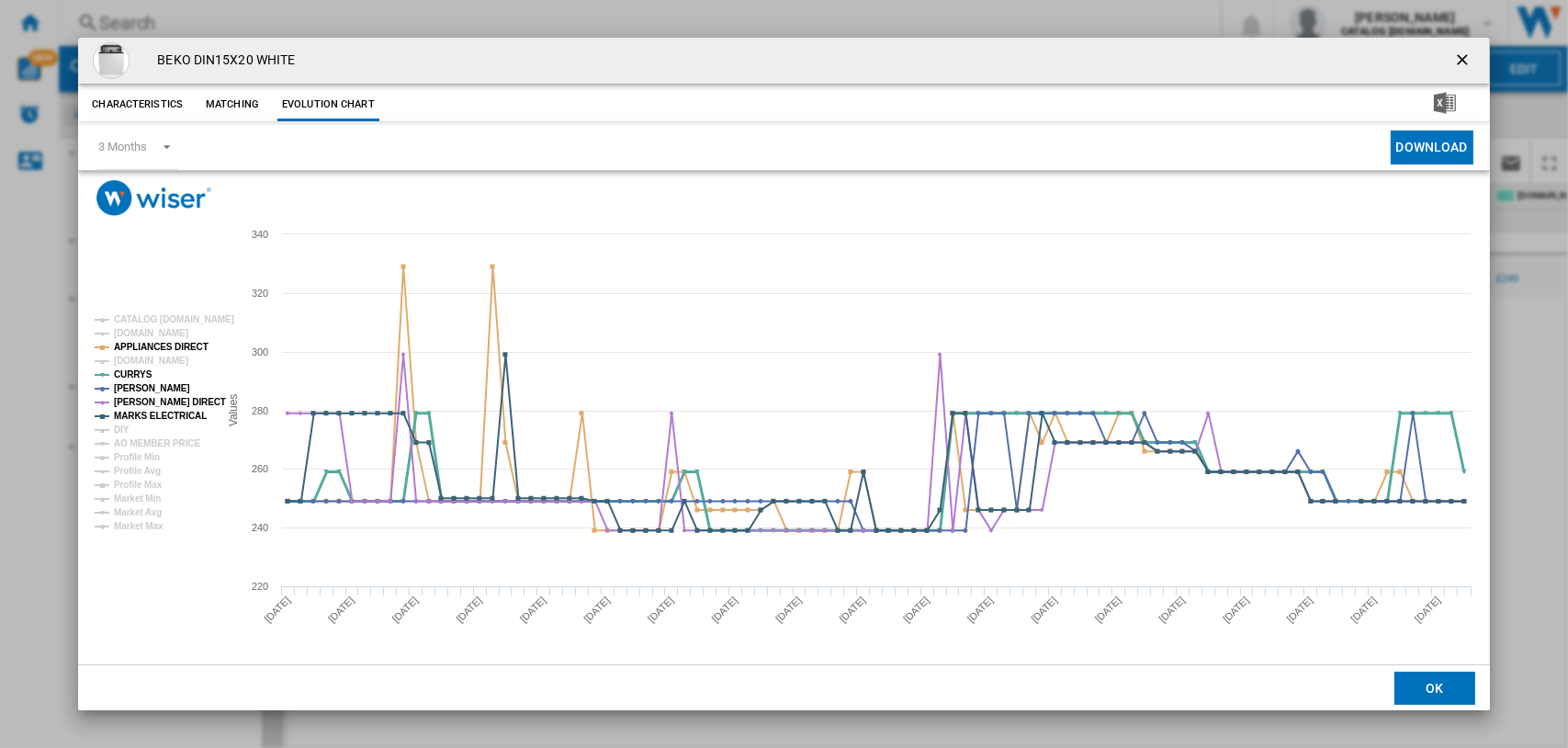
click at [133, 372] on tspan "CURRYS" at bounding box center [133, 374] width 39 height 10
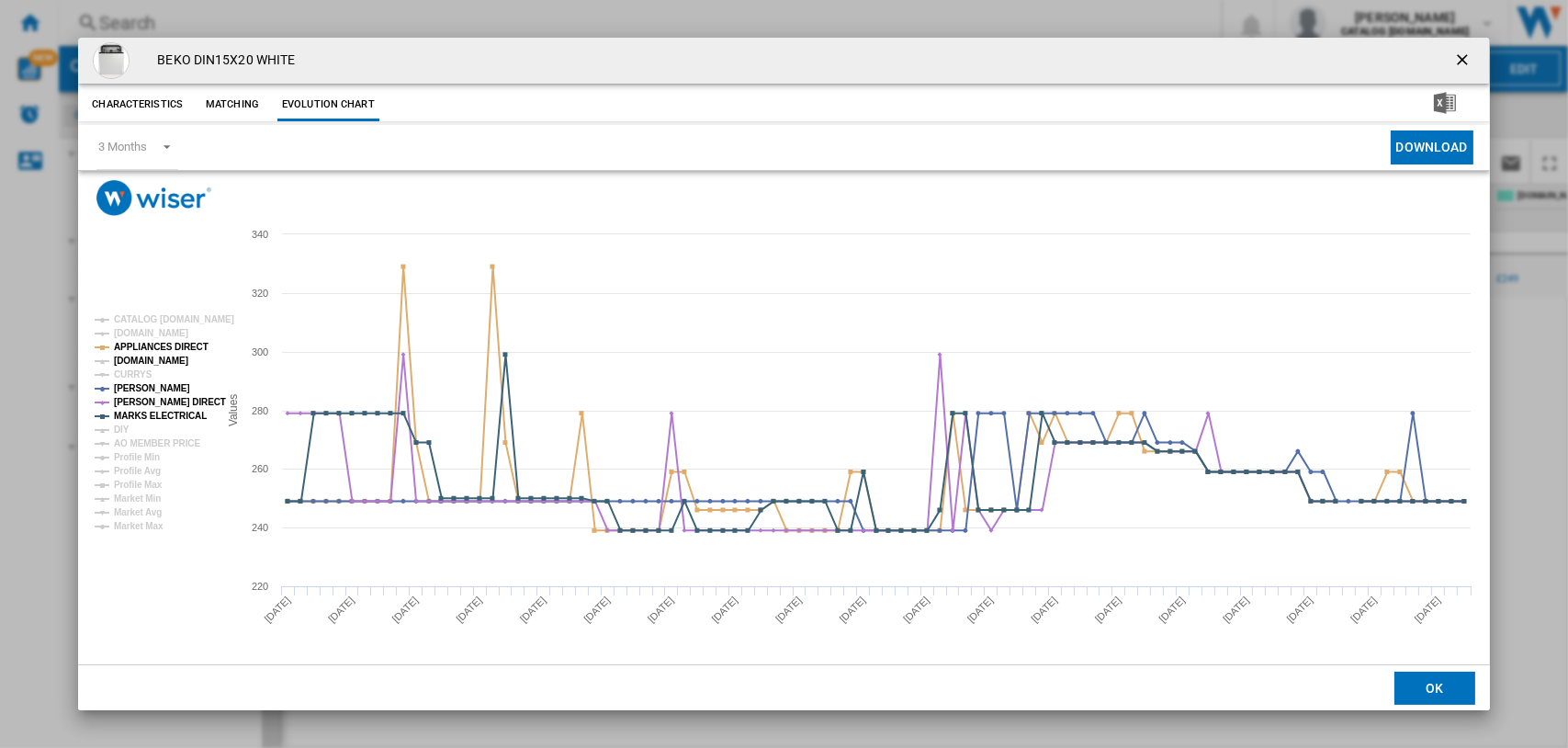
click at [126, 355] on tspan "[DOMAIN_NAME]" at bounding box center [151, 360] width 75 height 10
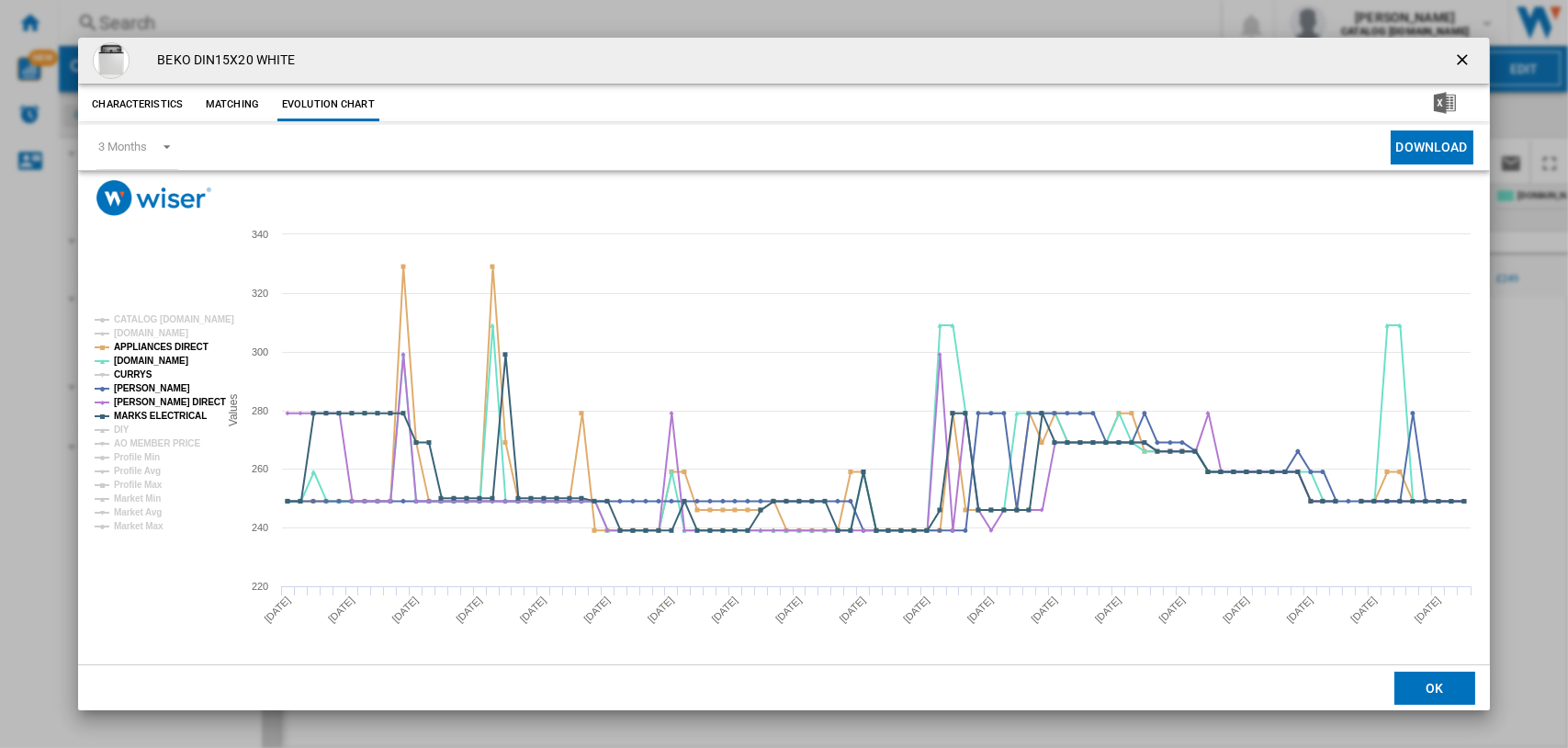
click at [132, 371] on tspan "CURRYS" at bounding box center [133, 374] width 39 height 10
